Goal: Task Accomplishment & Management: Use online tool/utility

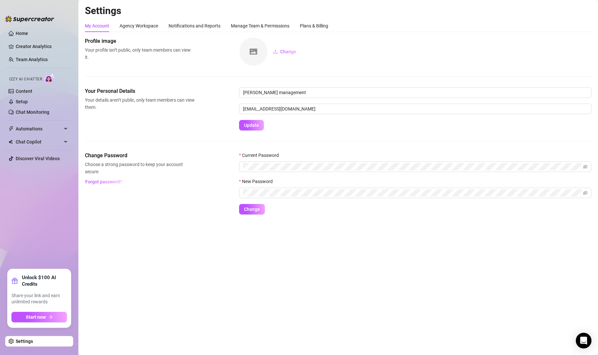
click at [22, 341] on link "Settings" at bounding box center [24, 340] width 17 height 5
click at [30, 43] on link "Creator Analytics" at bounding box center [42, 46] width 52 height 10
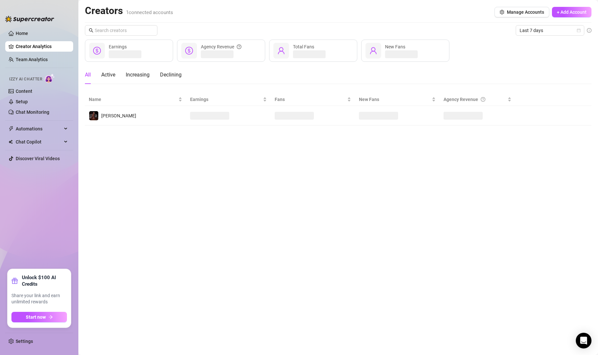
click at [567, 11] on span "+ Add Account" at bounding box center [572, 11] width 30 height 5
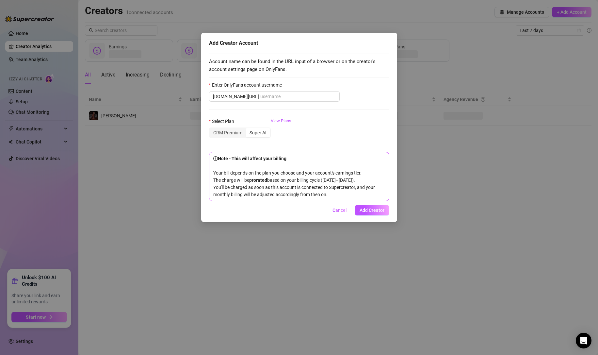
click at [236, 134] on div "CRM Premium" at bounding box center [228, 132] width 36 height 9
click at [211, 129] on input "CRM Premium" at bounding box center [211, 129] width 0 height 0
click at [252, 133] on div "Super AI" at bounding box center [258, 132] width 24 height 9
click at [248, 129] on input "Super AI" at bounding box center [248, 129] width 0 height 0
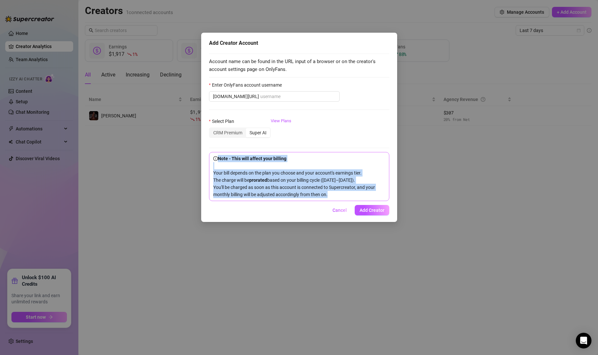
drag, startPoint x: 343, startPoint y: 201, endPoint x: 210, endPoint y: 155, distance: 141.2
click at [210, 155] on div "Note - This will affect your billing Your bill depends on the plan you choose a…" at bounding box center [299, 176] width 180 height 49
copy span "Note - This will affect your billing Your bill depends on the plan you choose a…"
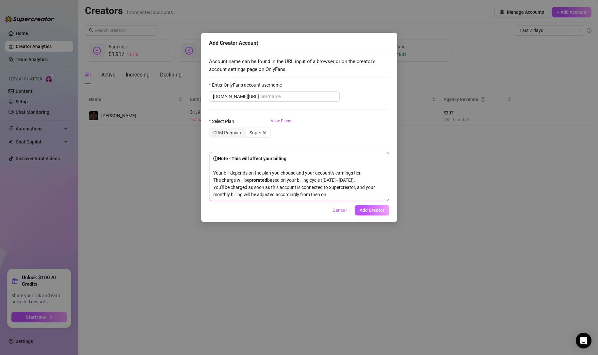
click at [282, 123] on link "View Plans" at bounding box center [281, 131] width 21 height 26
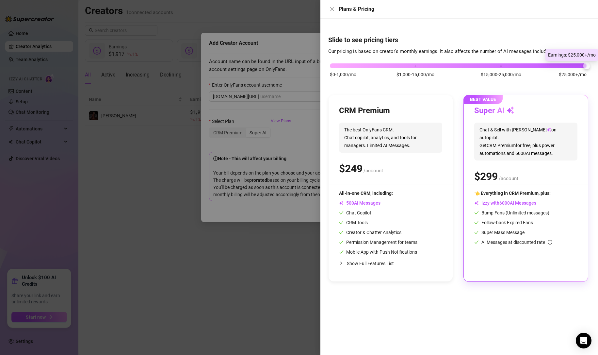
drag, startPoint x: 416, startPoint y: 67, endPoint x: 573, endPoint y: 58, distance: 157.1
click at [573, 58] on body "Home Creator Analytics Team Analytics Izzy AI Chatter Content Setup Chat Monito…" at bounding box center [299, 177] width 598 height 355
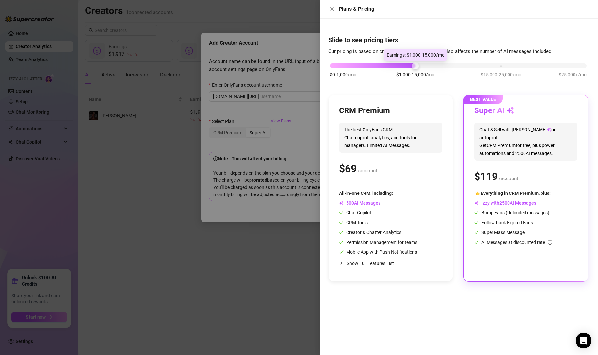
drag, startPoint x: 584, startPoint y: 65, endPoint x: 411, endPoint y: 72, distance: 172.6
click at [411, 66] on div "$0-1,000/mo $1,000-15,000/mo $15,000-25,000/mo $25,000+/mo" at bounding box center [458, 64] width 257 height 4
click at [330, 10] on icon "close" at bounding box center [332, 9] width 5 height 5
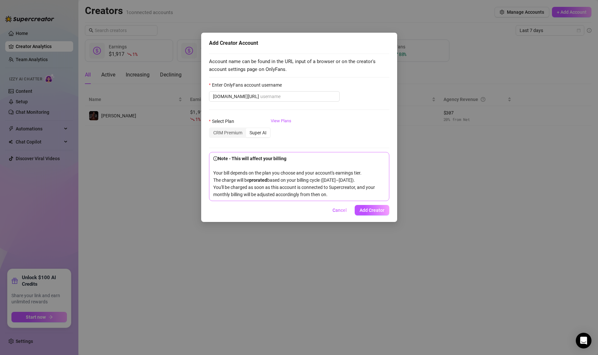
click at [341, 215] on button "Cancel" at bounding box center [339, 210] width 25 height 10
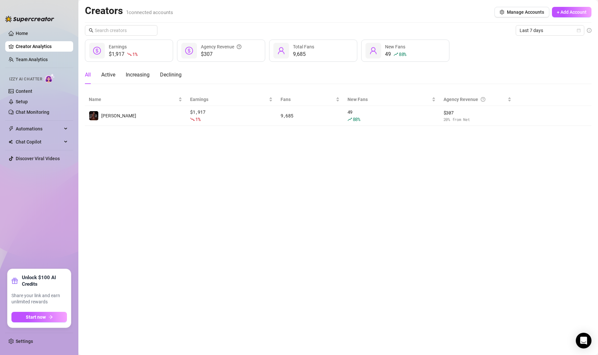
click at [560, 12] on span "+ Add Account" at bounding box center [572, 11] width 30 height 5
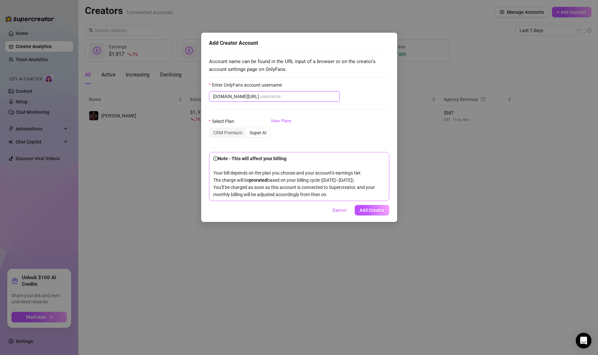
click at [260, 97] on input "Enter OnlyFans account username" at bounding box center [297, 96] width 75 height 7
paste input "edgiriland"
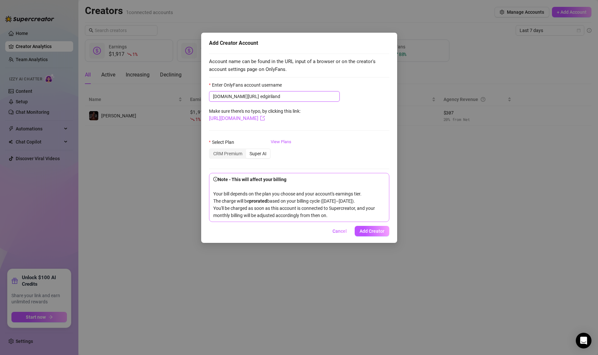
type input "edgiriland"
click at [313, 108] on form "Enter OnlyFans account username [DOMAIN_NAME][URL] edgiriland Make sure there's…" at bounding box center [299, 151] width 180 height 140
click at [238, 119] on link "[URL][DOMAIN_NAME]" at bounding box center [237, 118] width 56 height 6
click at [272, 143] on link "View Plans" at bounding box center [281, 151] width 21 height 26
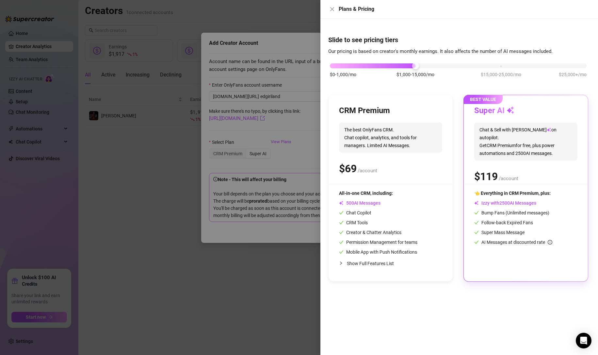
click at [273, 138] on div at bounding box center [299, 177] width 598 height 355
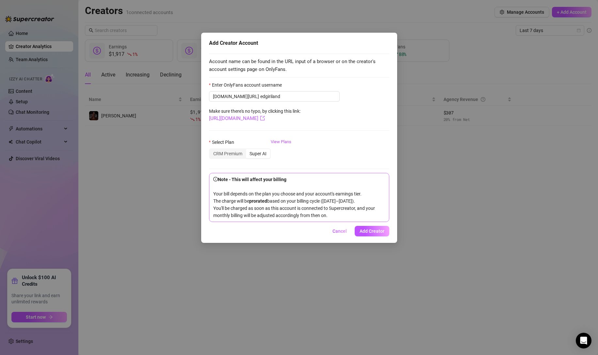
click at [366, 234] on span "Add Creator" at bounding box center [372, 230] width 25 height 5
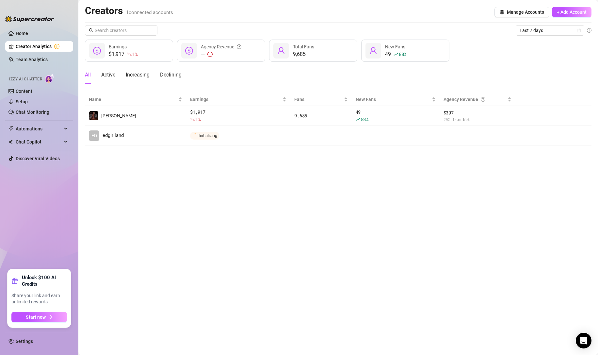
click at [0, 0] on img "button" at bounding box center [0, 0] width 0 height 0
click at [0, 0] on span "Connect" at bounding box center [0, 0] width 0 height 0
